Goal: Check status: Check status

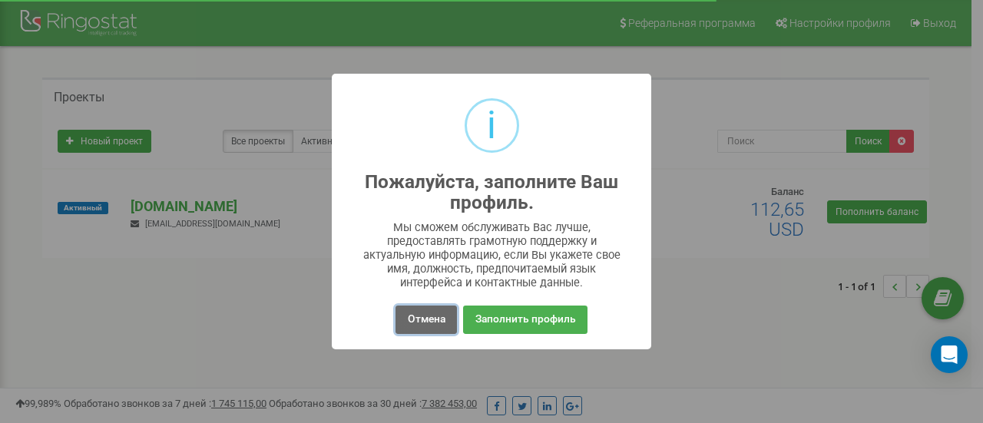
click at [426, 322] on button "Отмена" at bounding box center [426, 320] width 61 height 28
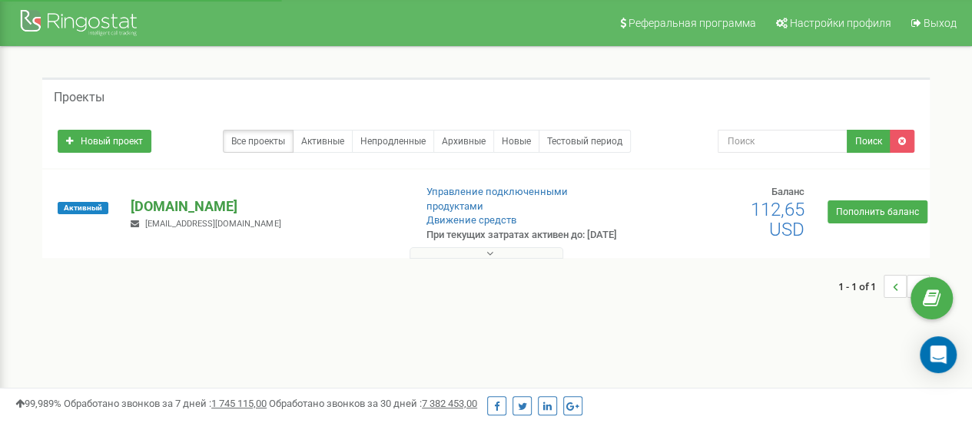
click at [186, 205] on p "[DOMAIN_NAME]" at bounding box center [266, 207] width 270 height 20
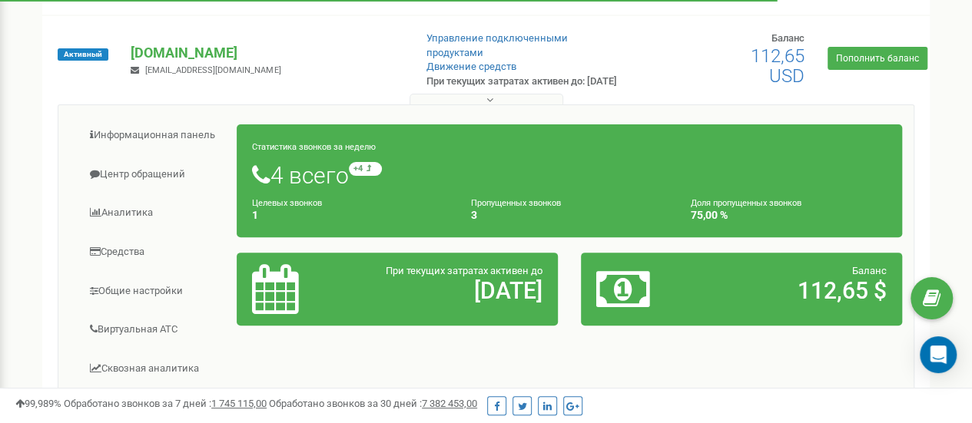
scroll to position [230, 0]
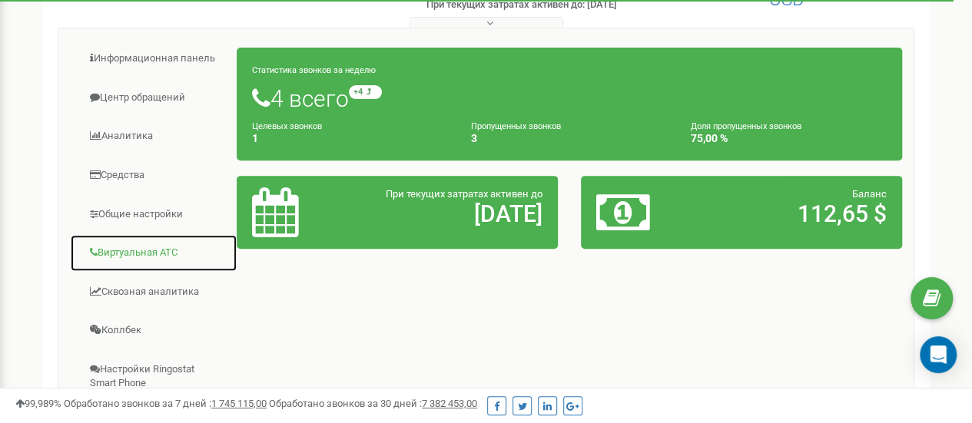
click at [152, 258] on link "Виртуальная АТС" at bounding box center [153, 253] width 167 height 38
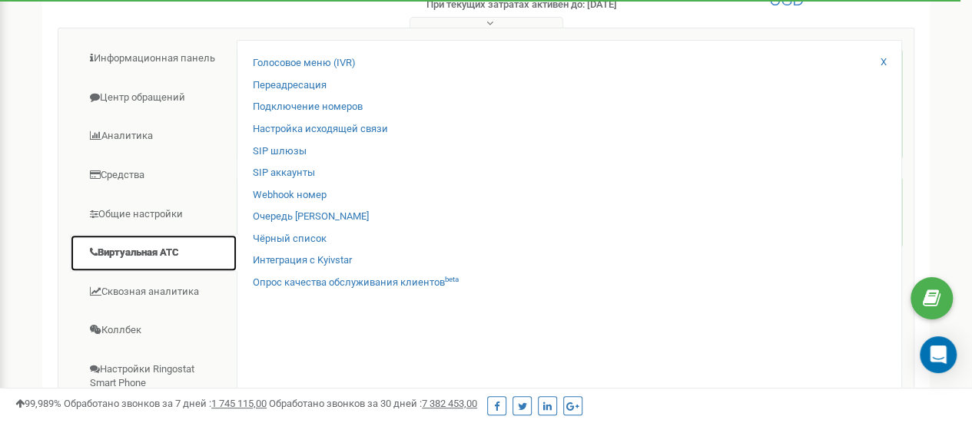
scroll to position [307, 0]
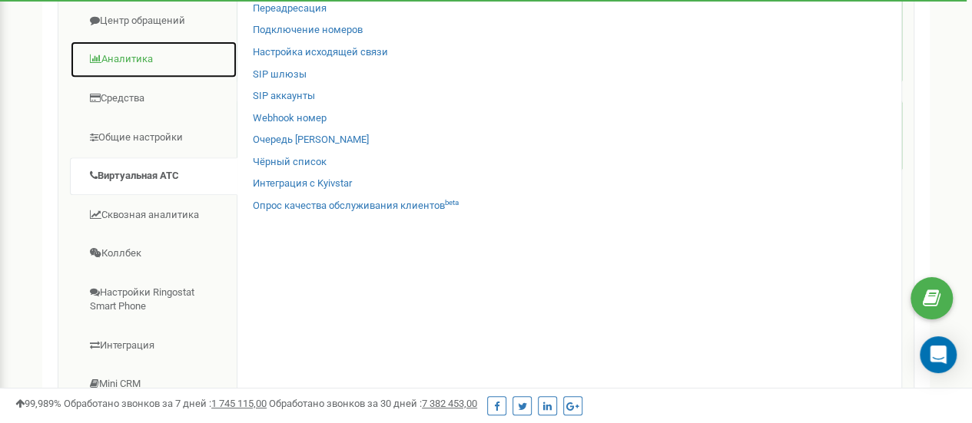
click at [141, 70] on link "Аналитика" at bounding box center [153, 60] width 167 height 38
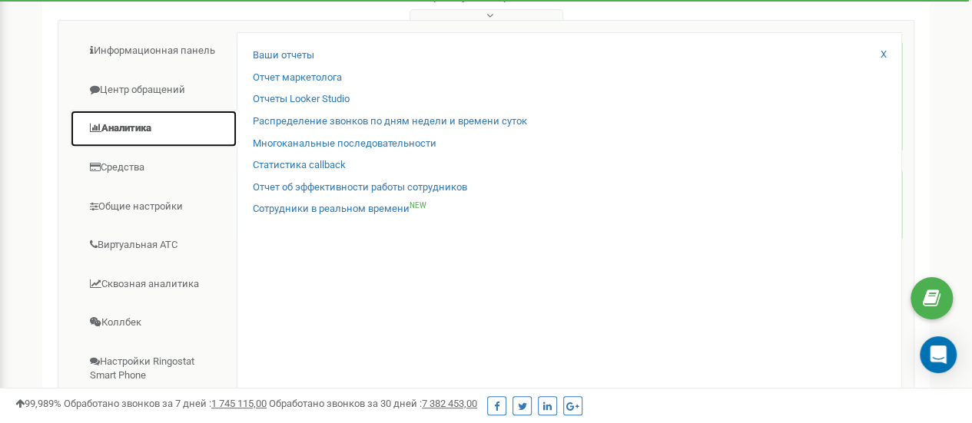
scroll to position [154, 0]
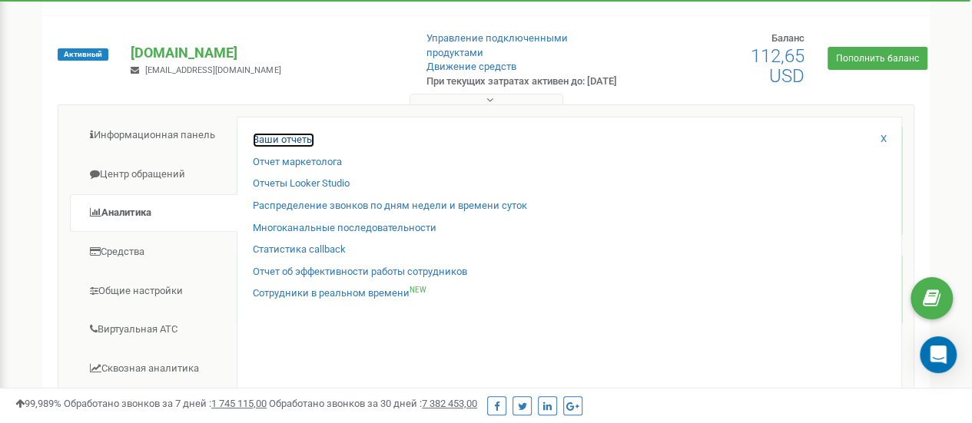
click at [275, 147] on link "Ваши отчеты" at bounding box center [283, 140] width 61 height 15
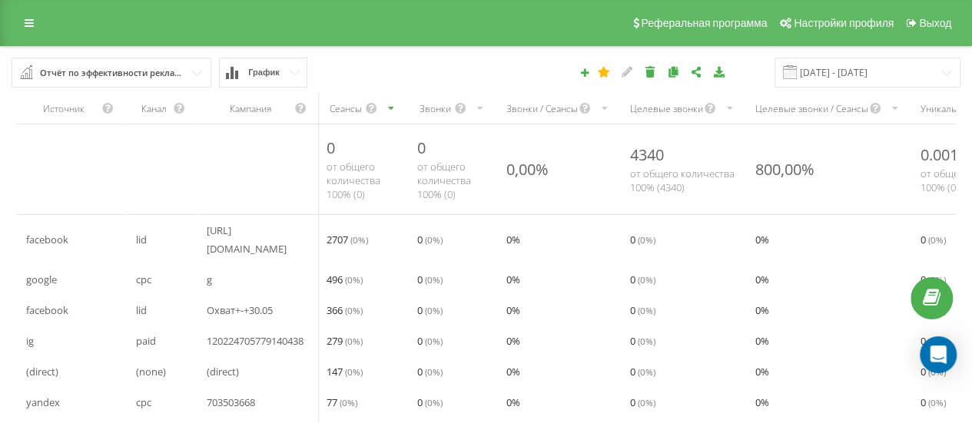
click at [270, 68] on span "График" at bounding box center [263, 73] width 31 height 10
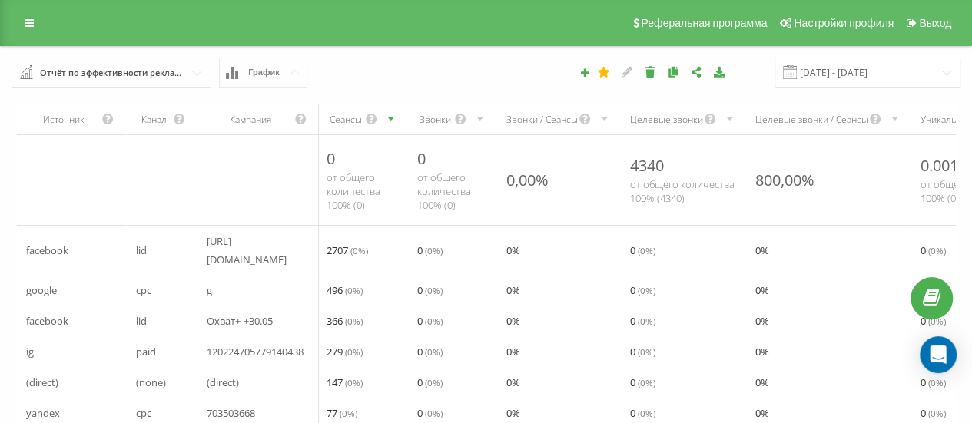
click at [132, 78] on div "Отчёт по эффективности рекламных кампаний" at bounding box center [112, 73] width 144 height 17
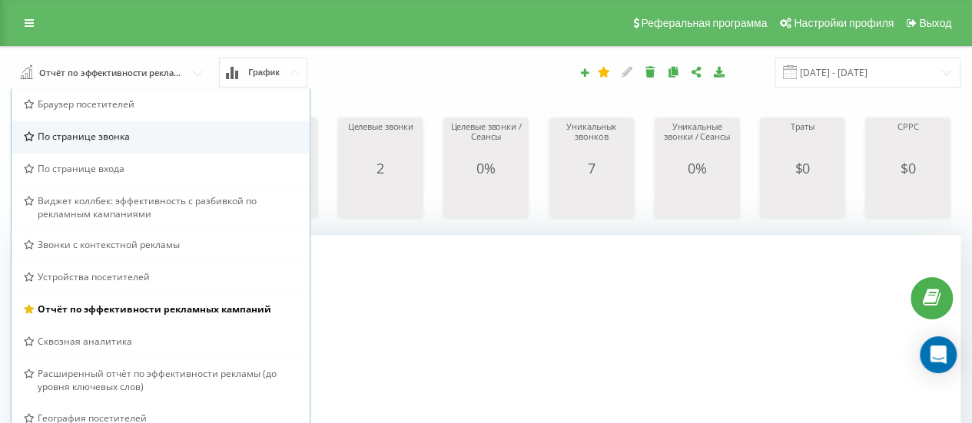
click at [103, 139] on span "По странице звонка" at bounding box center [84, 136] width 92 height 13
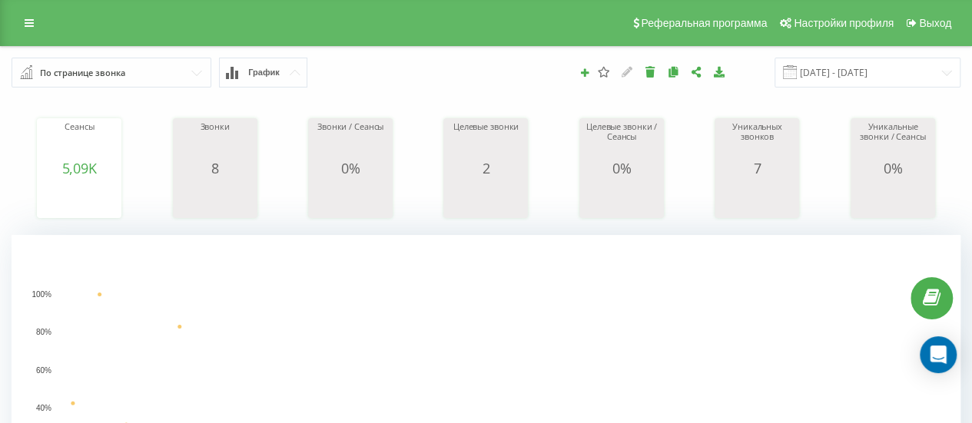
click at [96, 78] on div "По странице звонка" at bounding box center [82, 73] width 85 height 17
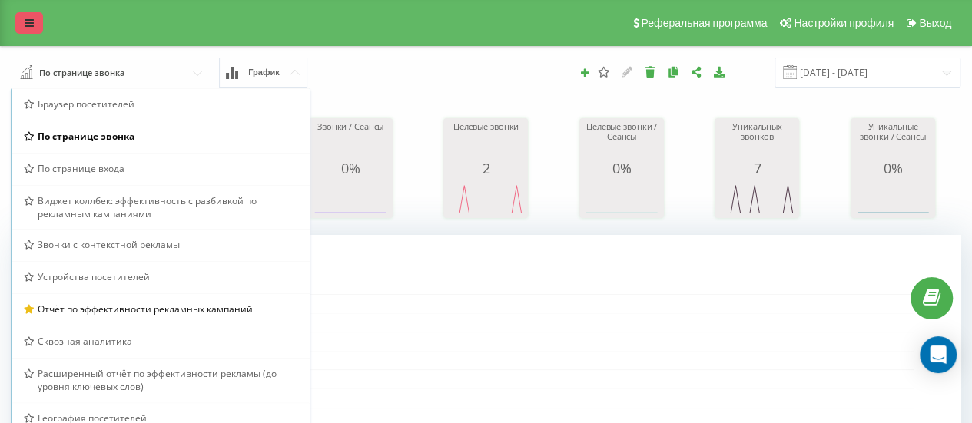
click at [28, 16] on link at bounding box center [29, 23] width 28 height 22
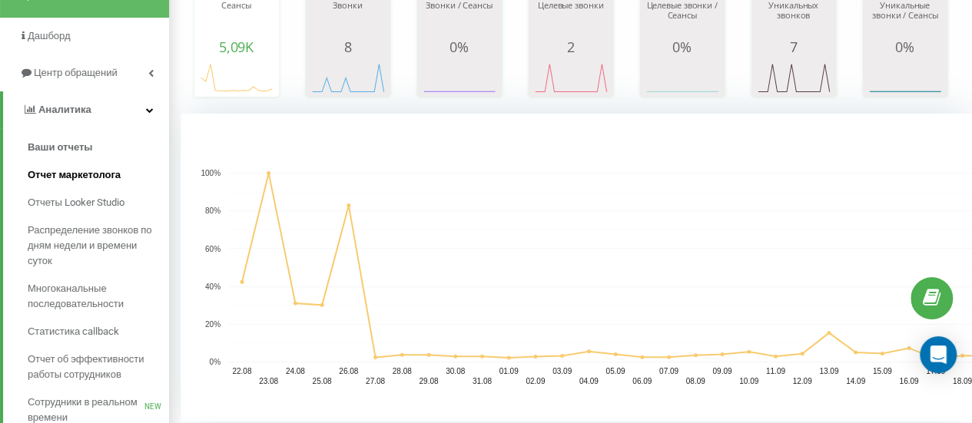
scroll to position [154, 0]
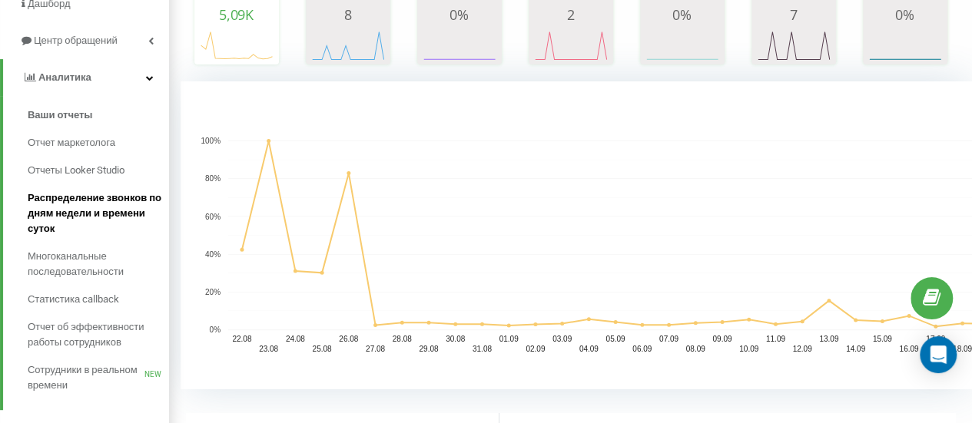
click at [101, 213] on span "Распределение звонков по дням недели и времени суток" at bounding box center [95, 213] width 134 height 46
click at [97, 207] on span "Распределение звонков по дням недели и времени суток" at bounding box center [95, 213] width 134 height 46
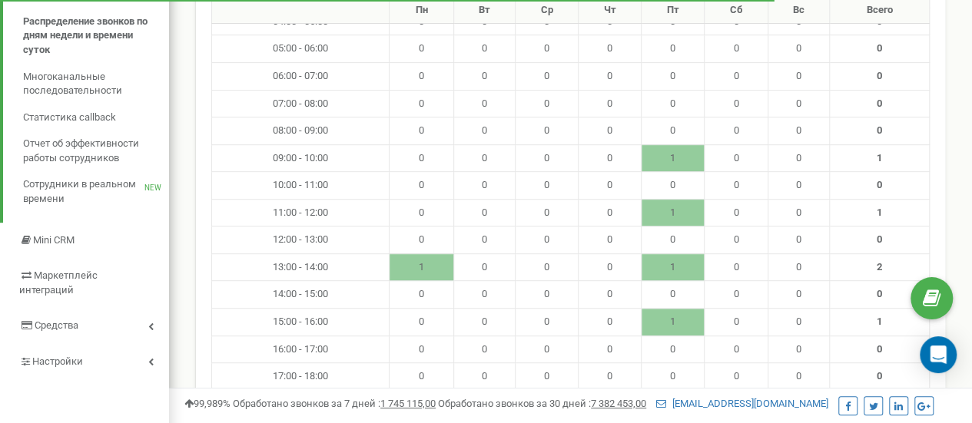
scroll to position [230, 0]
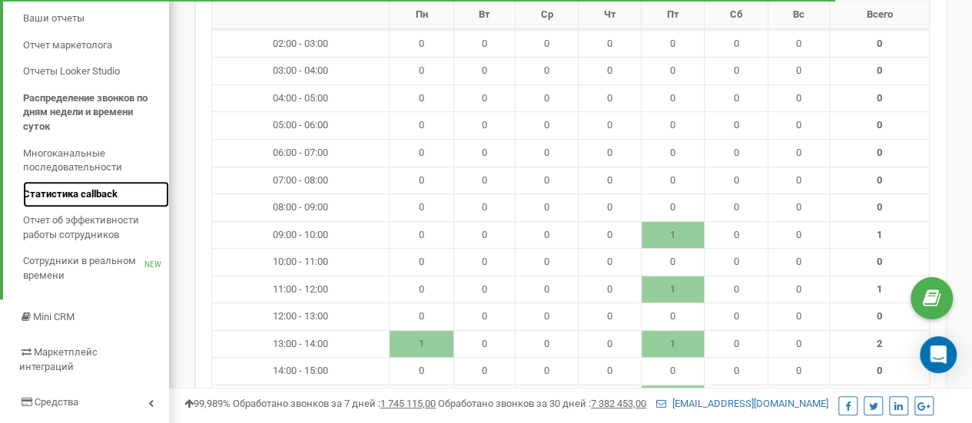
click at [98, 196] on span "Статистика callback" at bounding box center [70, 194] width 94 height 15
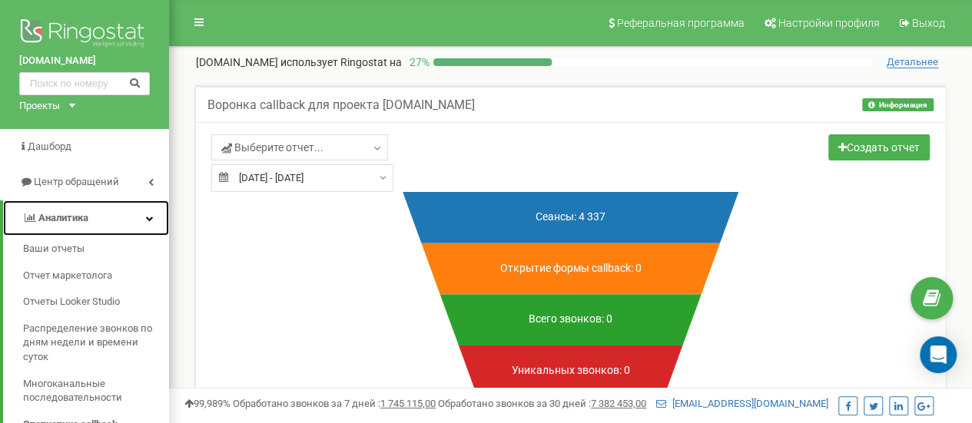
click at [147, 216] on icon at bounding box center [150, 218] width 8 height 8
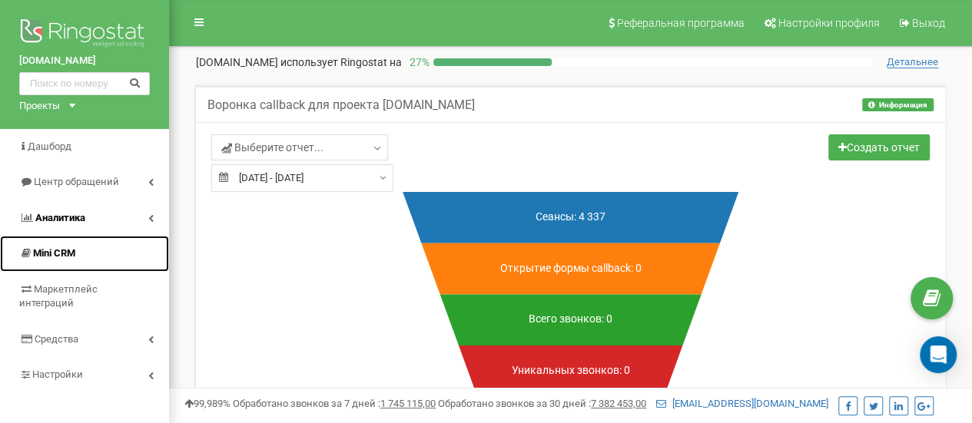
click at [63, 256] on span "Mini CRM" at bounding box center [54, 253] width 42 height 12
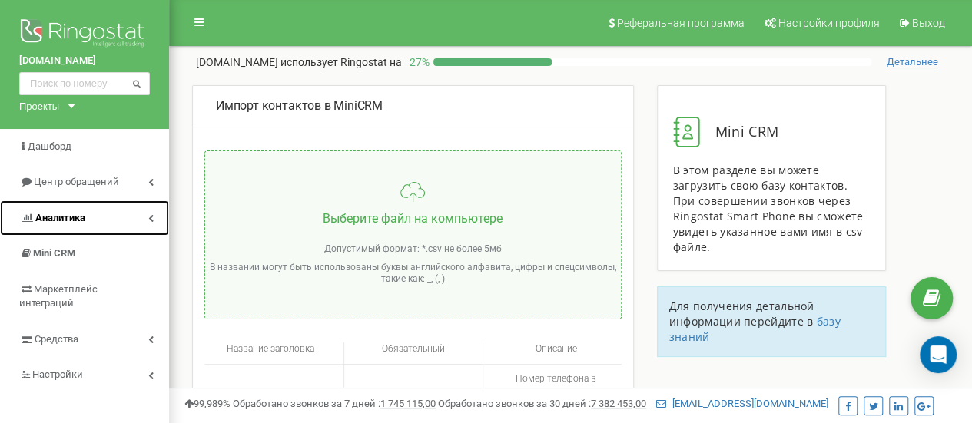
click at [77, 211] on span "Аналитика" at bounding box center [52, 218] width 66 height 15
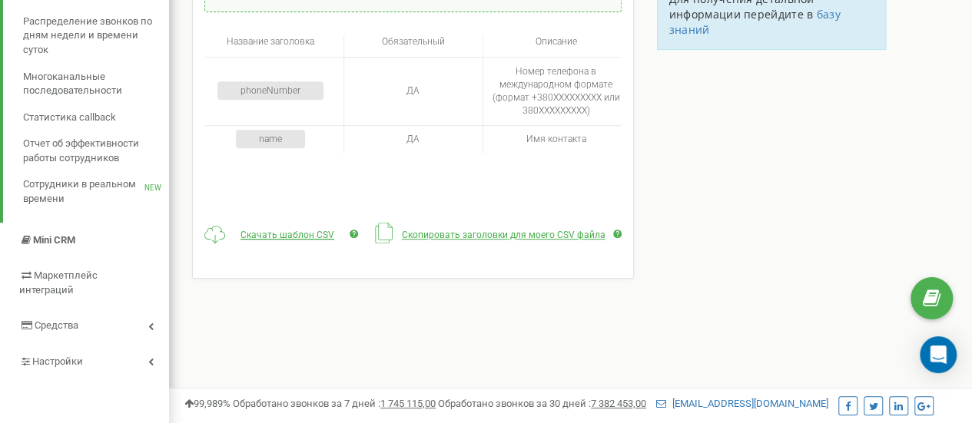
scroll to position [384, 0]
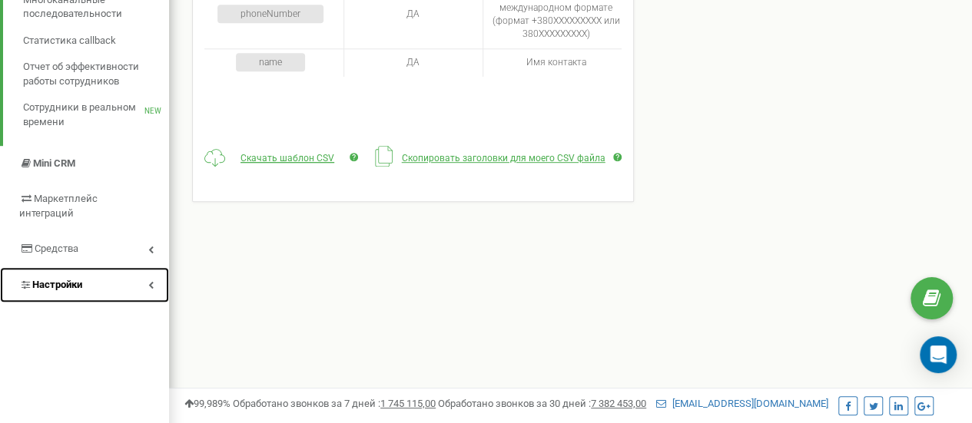
click at [73, 279] on span "Настройки" at bounding box center [57, 285] width 50 height 12
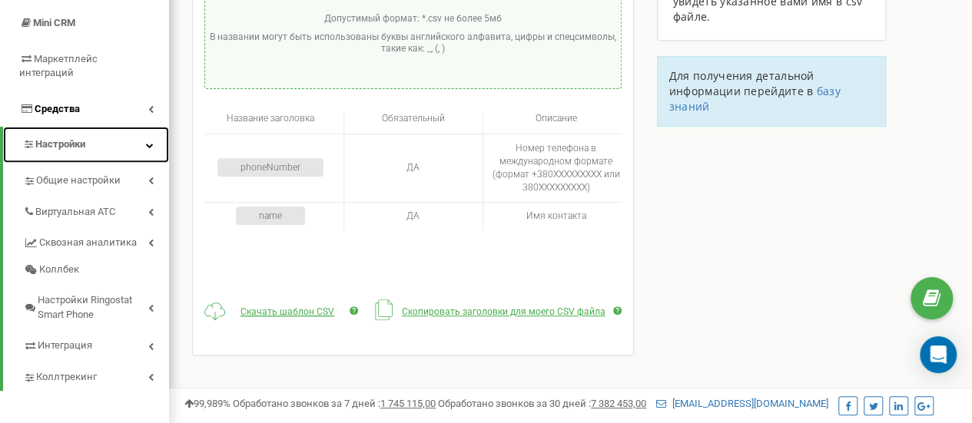
scroll to position [244, 0]
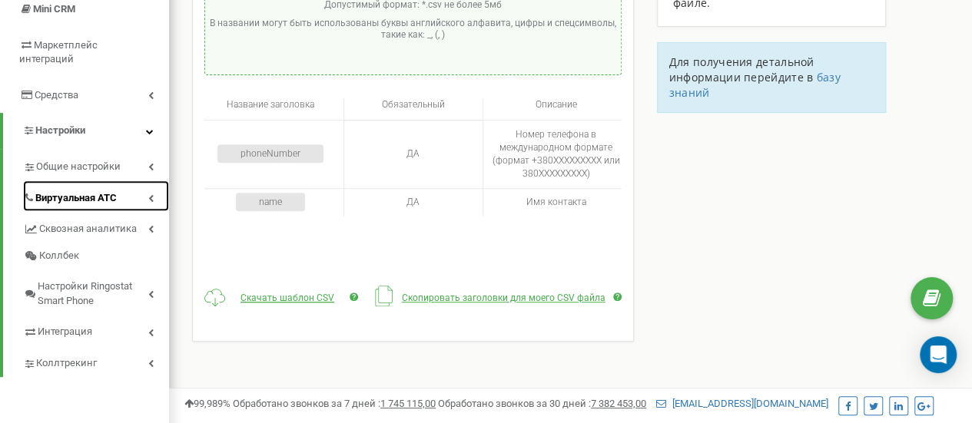
click at [114, 191] on span "Виртуальная АТС" at bounding box center [75, 198] width 81 height 15
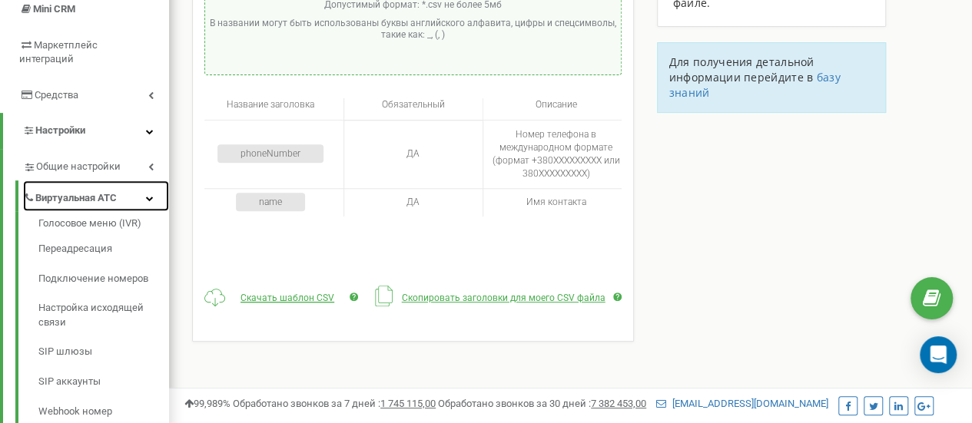
click at [144, 181] on link "Виртуальная АТС" at bounding box center [96, 196] width 146 height 31
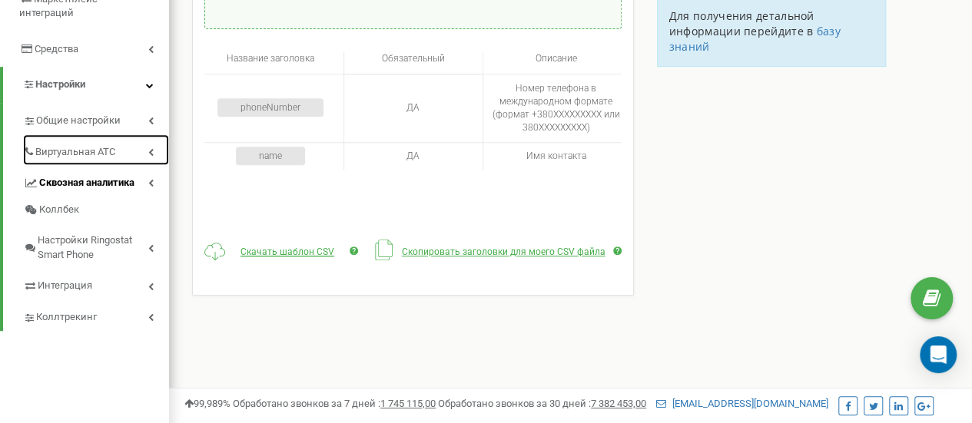
scroll to position [321, 0]
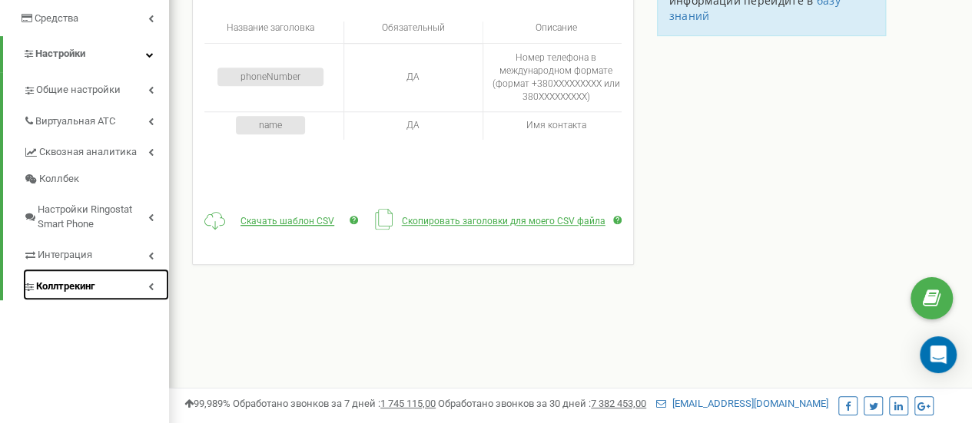
click at [90, 280] on span "Коллтрекинг" at bounding box center [65, 287] width 58 height 15
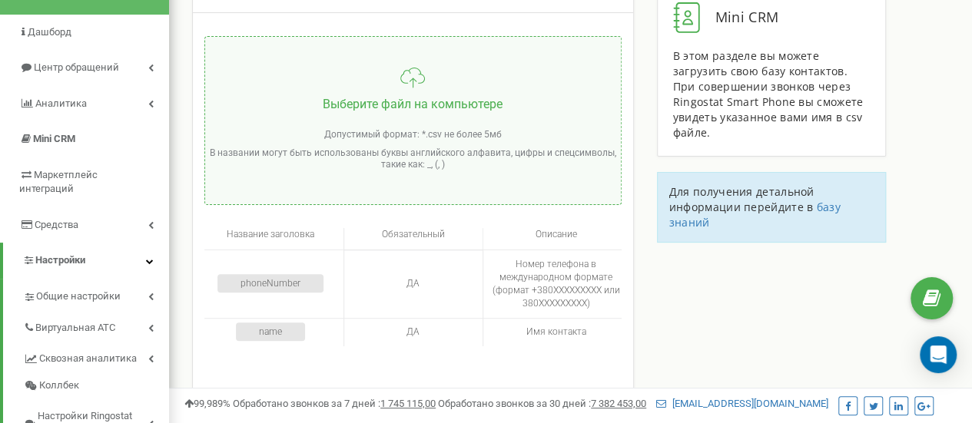
scroll to position [0, 0]
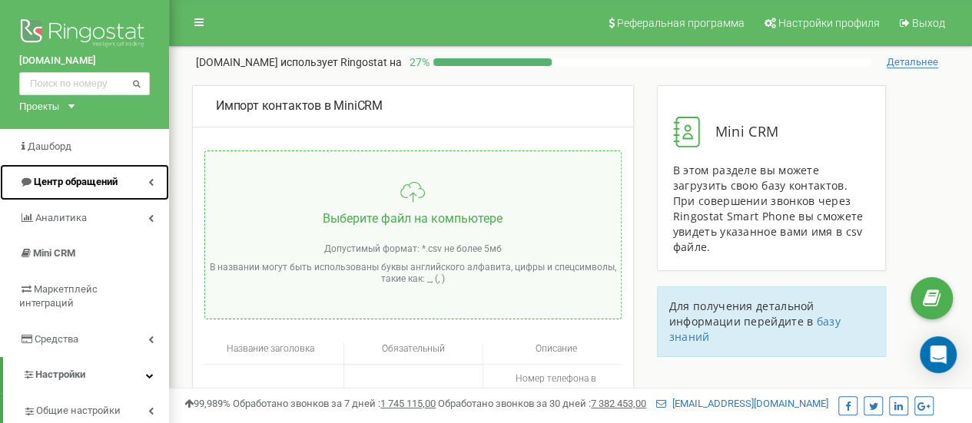
click at [83, 184] on span "Центр обращений" at bounding box center [76, 182] width 84 height 12
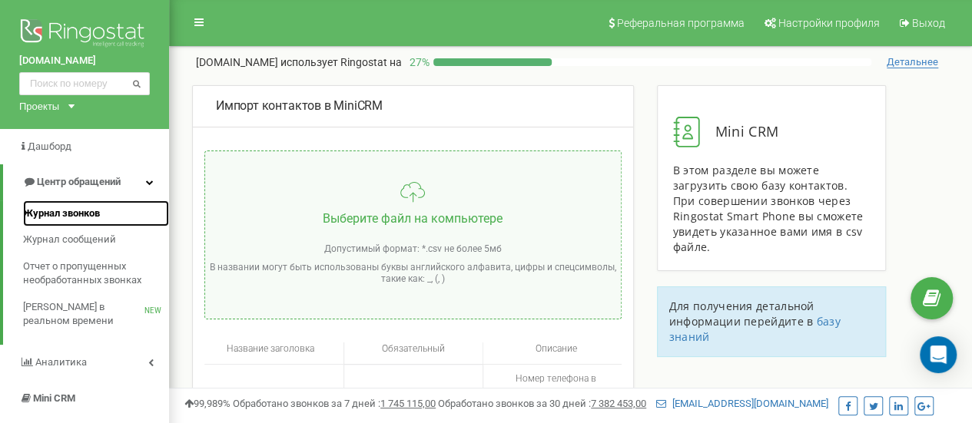
click at [83, 210] on span "Журнал звонков" at bounding box center [61, 214] width 77 height 15
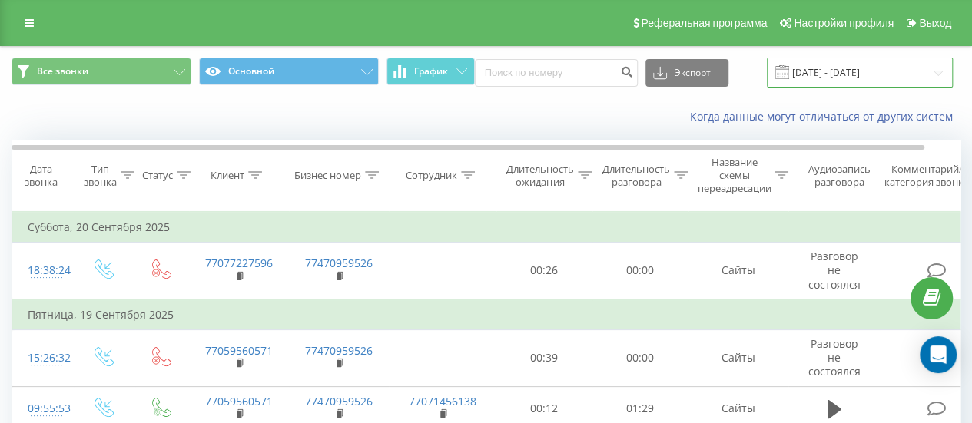
click at [837, 86] on input "[DATE] - [DATE]" at bounding box center [860, 73] width 186 height 30
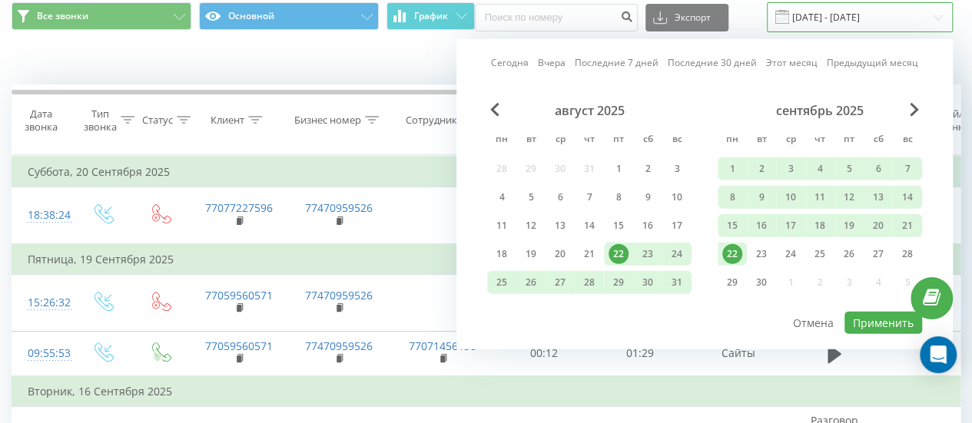
scroll to position [77, 0]
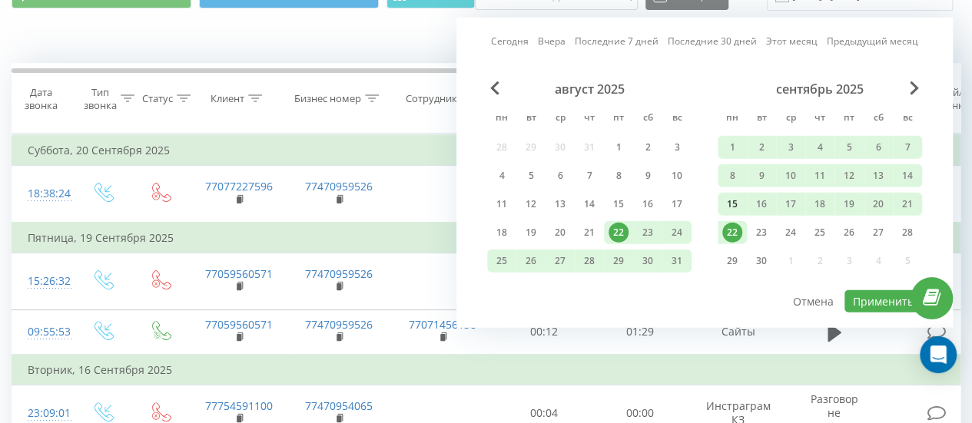
click at [731, 204] on div "15" at bounding box center [732, 204] width 20 height 20
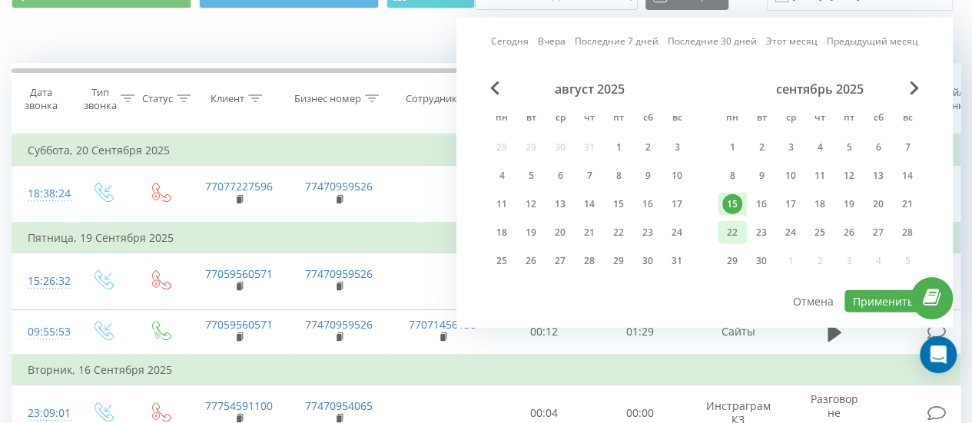
click at [728, 231] on div "22" at bounding box center [732, 233] width 20 height 20
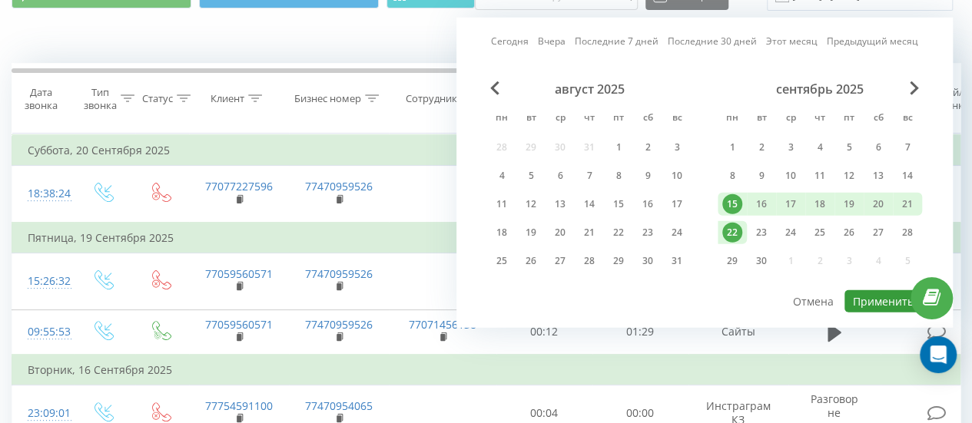
click at [868, 290] on button "Применить" at bounding box center [883, 301] width 78 height 22
type input "[DATE] - [DATE]"
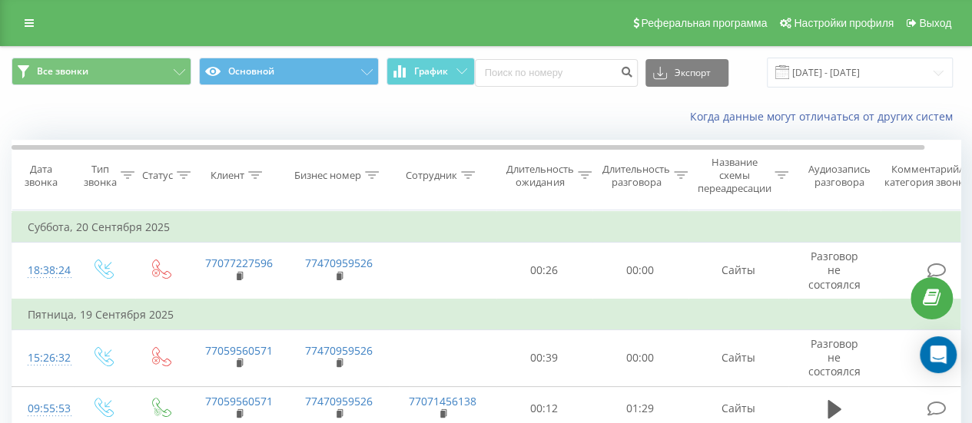
scroll to position [77, 0]
